Goal: Task Accomplishment & Management: Use online tool/utility

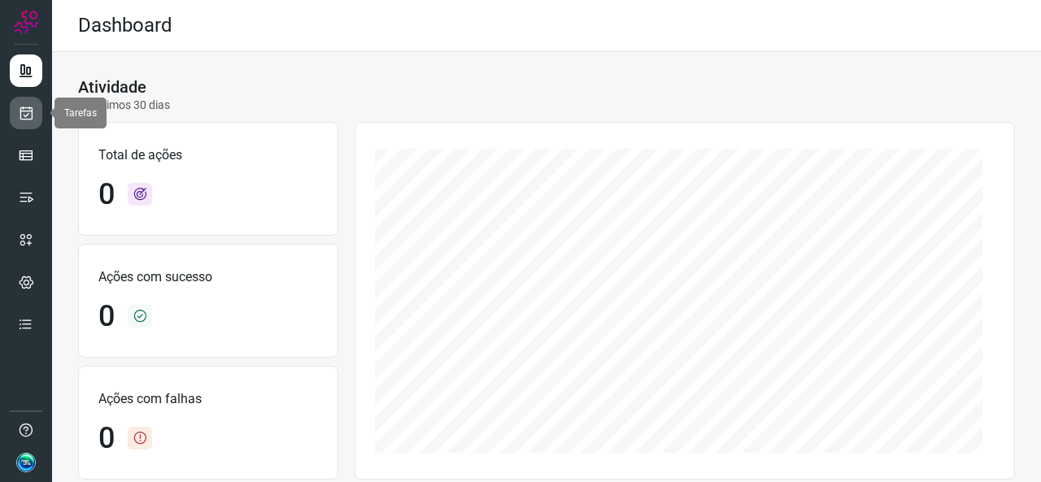
click at [32, 113] on icon at bounding box center [26, 113] width 17 height 16
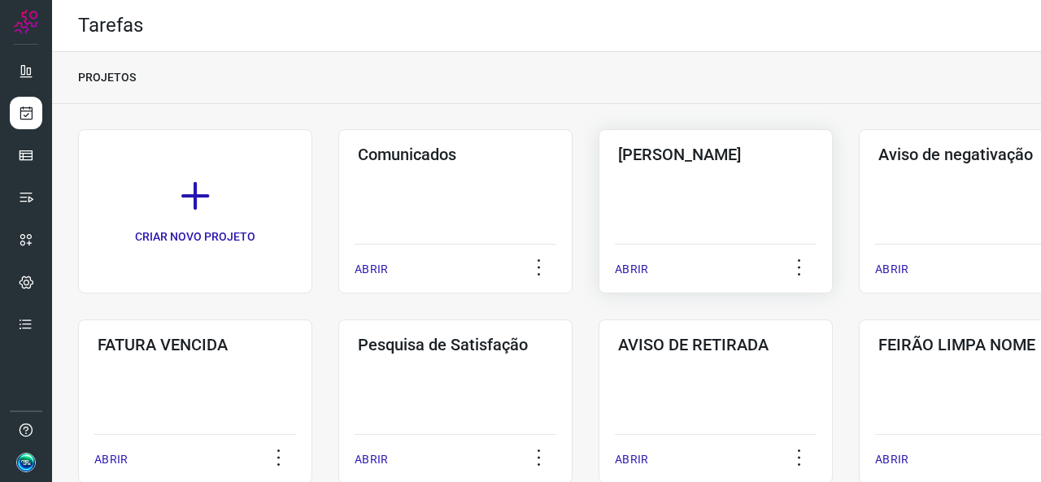
click at [720, 209] on div "Pós Serviço ABRIR" at bounding box center [715, 211] width 234 height 164
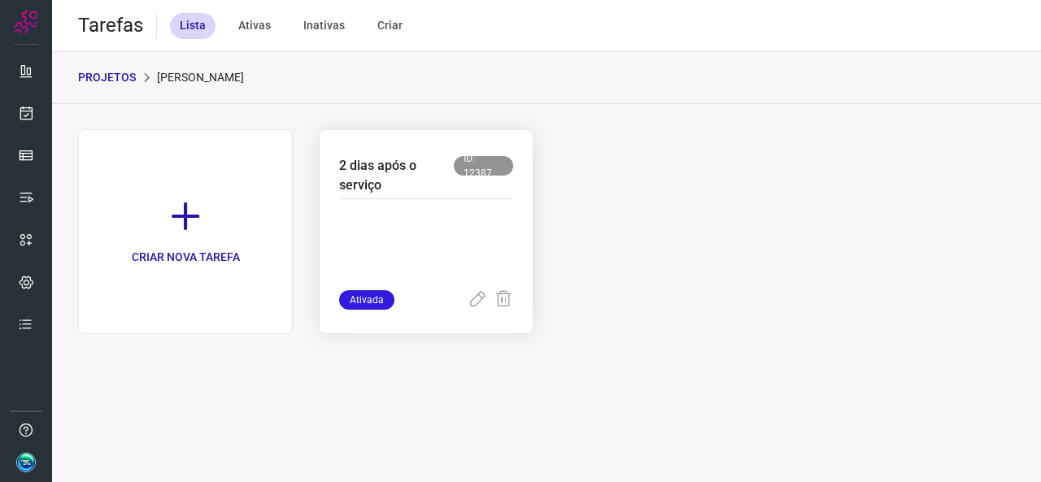
click at [500, 204] on div at bounding box center [426, 244] width 174 height 91
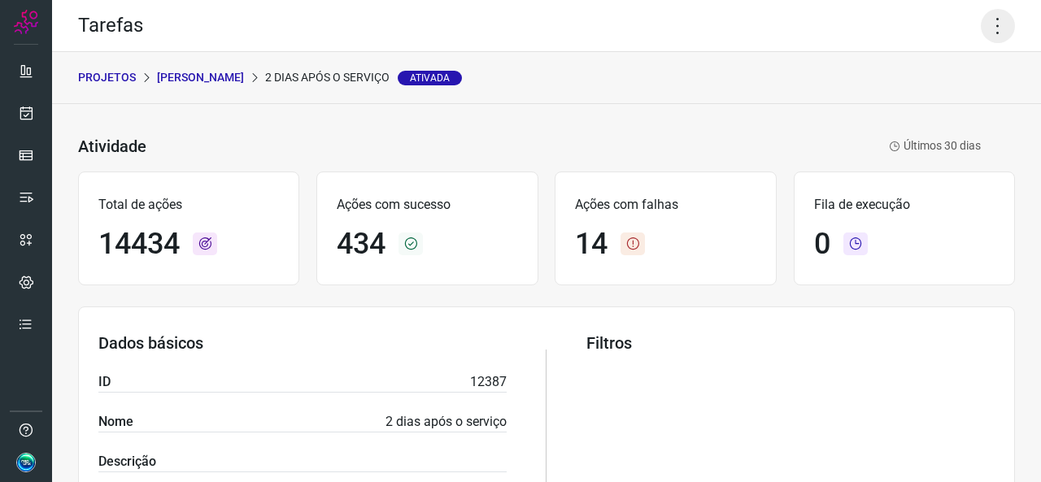
click at [987, 27] on icon at bounding box center [997, 26] width 34 height 34
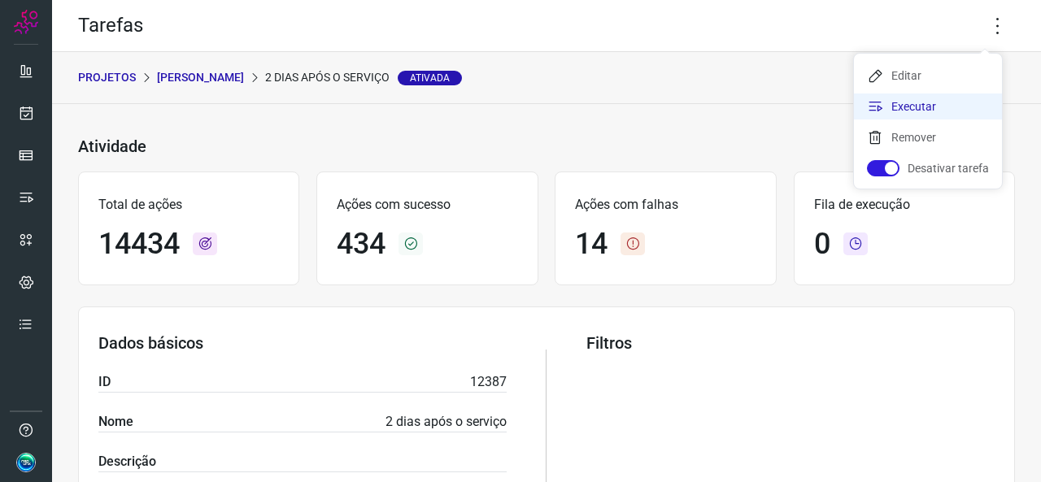
click at [911, 107] on li "Executar" at bounding box center [928, 106] width 148 height 26
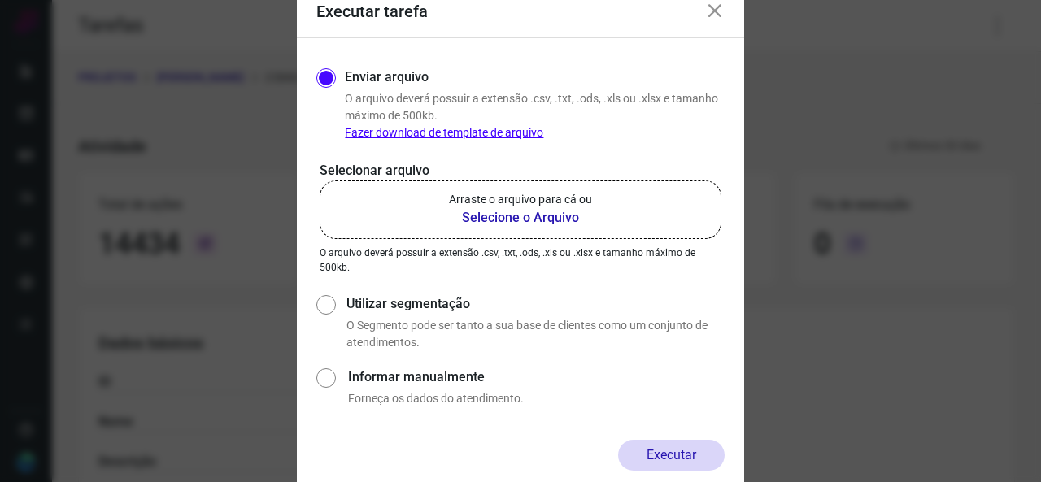
click at [581, 222] on b "Selecione o Arquivo" at bounding box center [520, 218] width 143 height 20
click at [0, 0] on input "Arraste o arquivo para cá ou Selecione o Arquivo" at bounding box center [0, 0] width 0 height 0
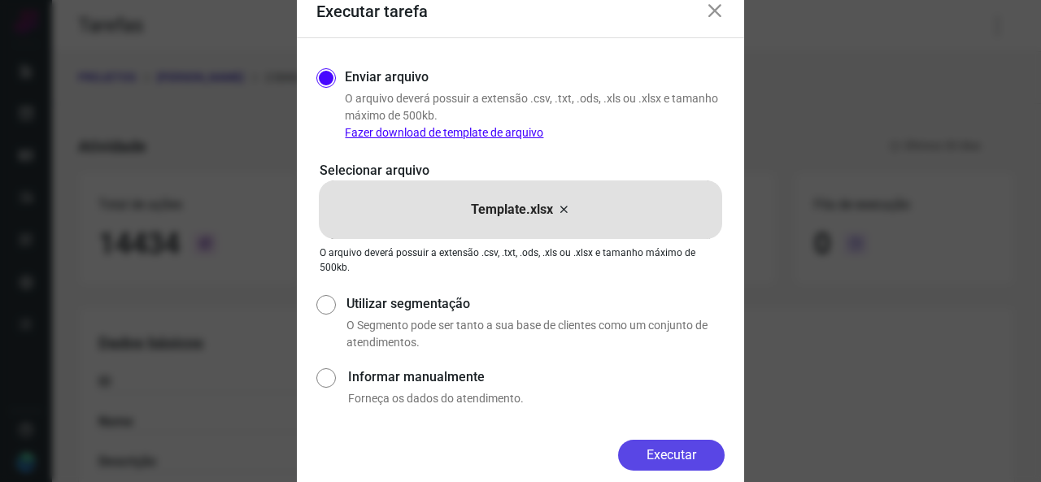
click at [687, 449] on button "Executar" at bounding box center [671, 455] width 107 height 31
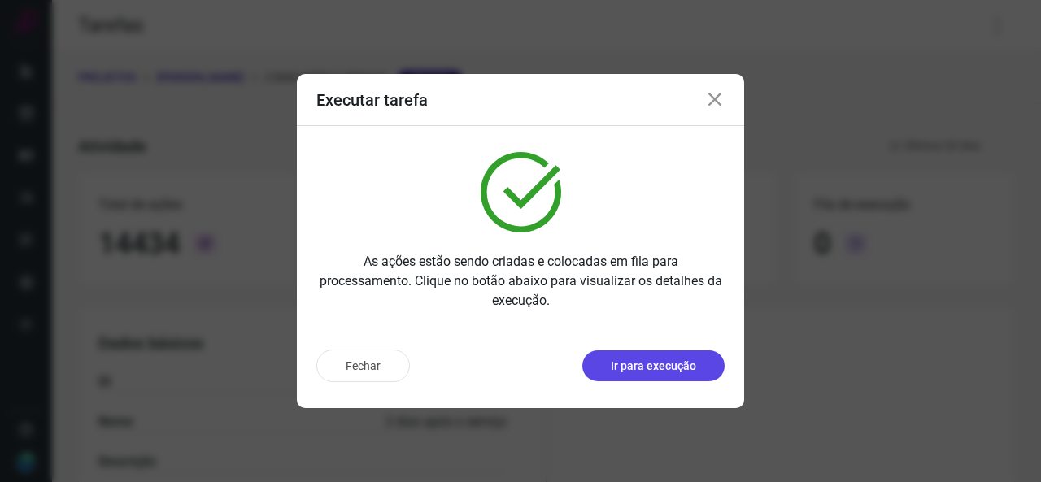
click at [637, 368] on p "Ir para execução" at bounding box center [653, 366] width 85 height 17
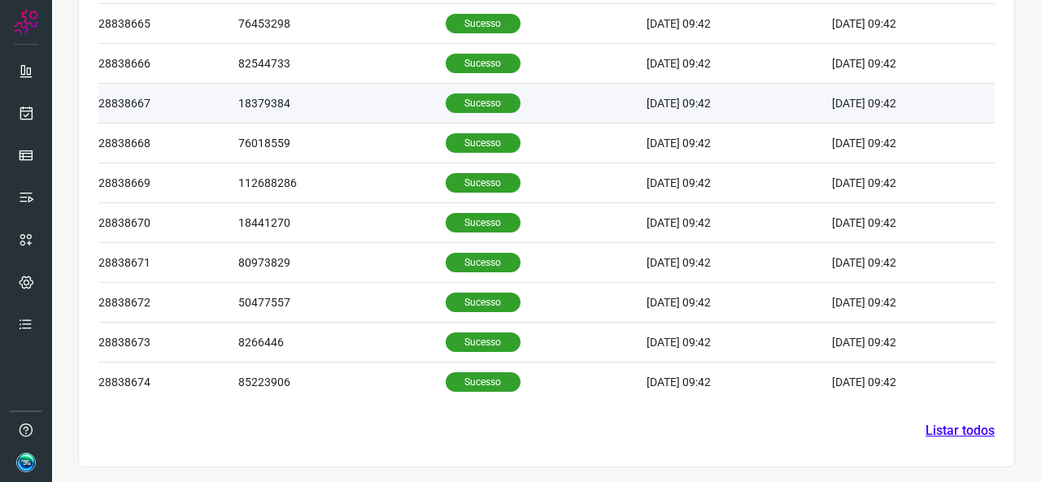
scroll to position [587, 0]
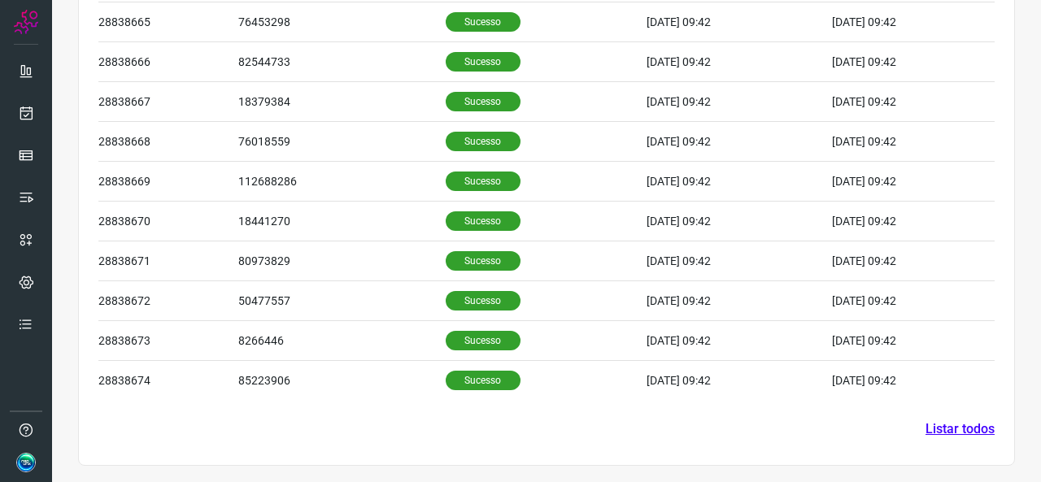
click at [928, 437] on link "Listar todos" at bounding box center [959, 430] width 69 height 20
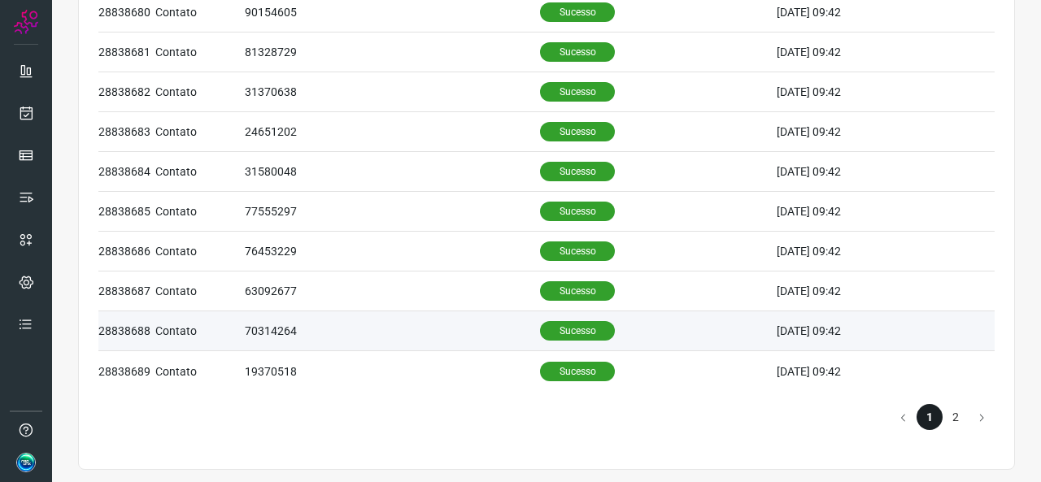
scroll to position [751, 0]
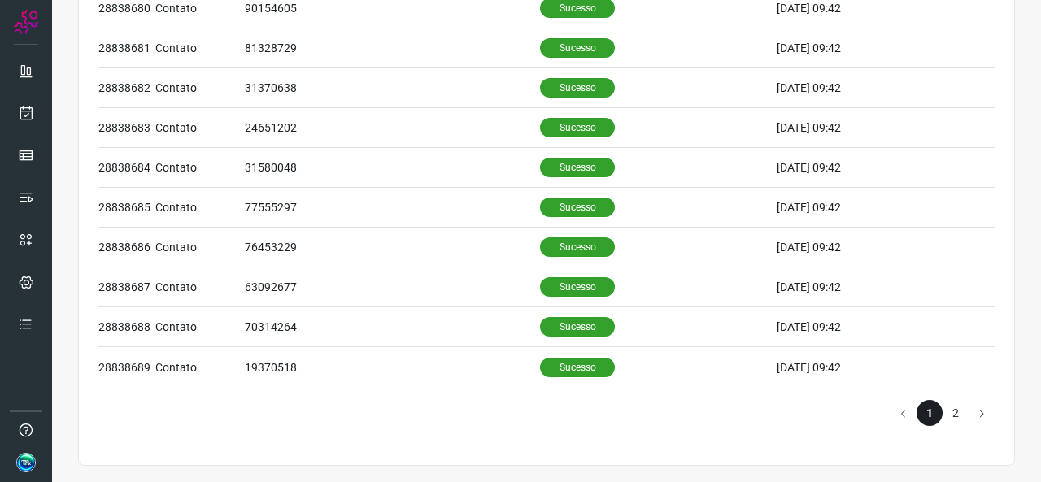
click at [951, 401] on li "2" at bounding box center [955, 413] width 26 height 26
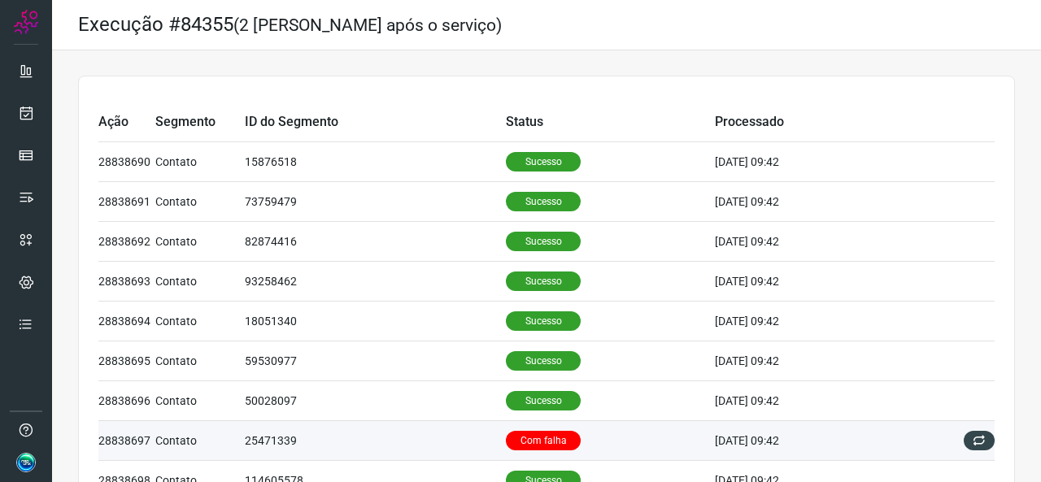
click at [447, 435] on td "25471339" at bounding box center [375, 441] width 261 height 40
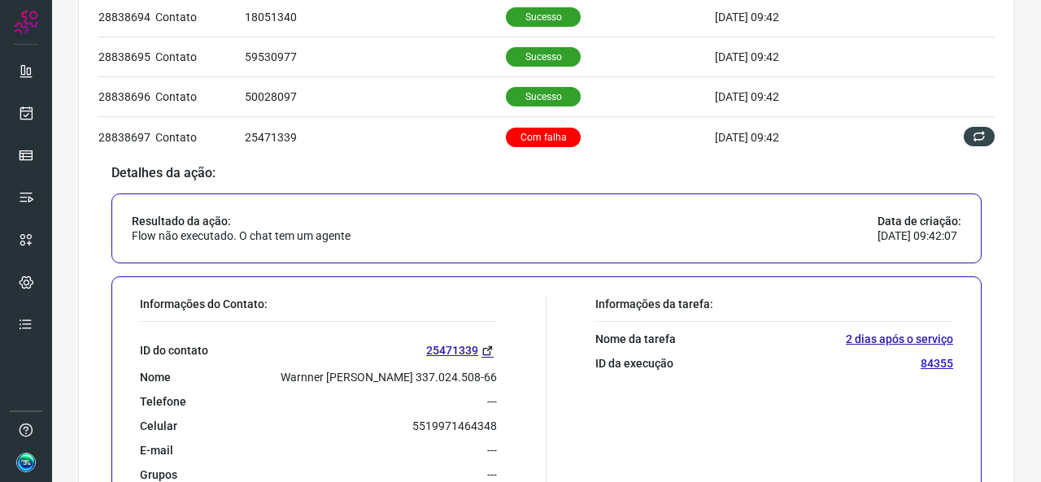
scroll to position [407, 0]
